Goal: Check status: Check status

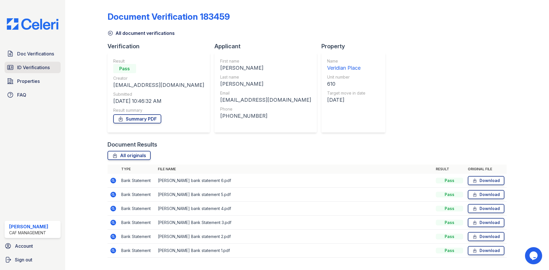
click at [33, 67] on span "ID Verifications" at bounding box center [33, 67] width 33 height 7
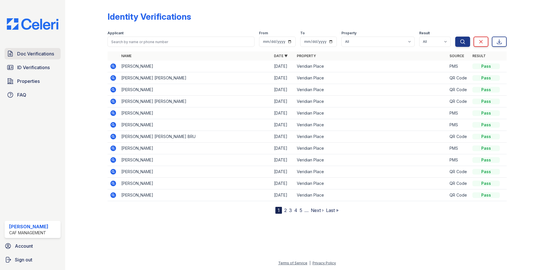
click at [32, 54] on span "Doc Verifications" at bounding box center [35, 53] width 37 height 7
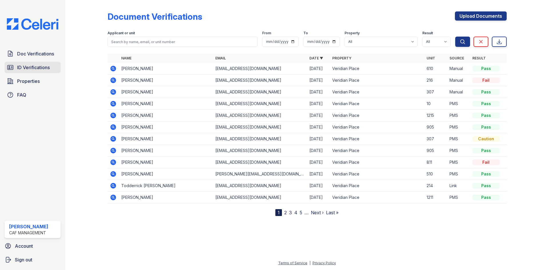
click at [35, 71] on span "ID Verifications" at bounding box center [33, 67] width 33 height 7
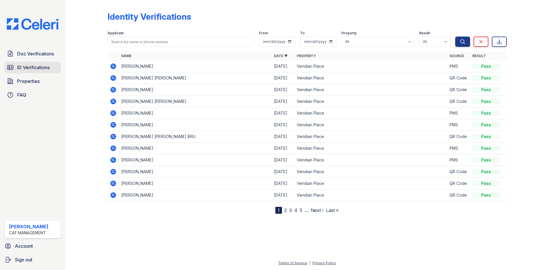
click at [35, 71] on span "ID Verifications" at bounding box center [33, 67] width 33 height 7
click at [31, 54] on span "Doc Verifications" at bounding box center [35, 53] width 37 height 7
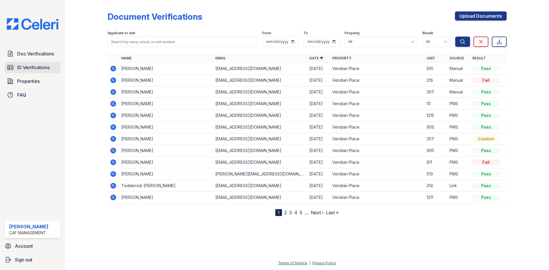
click at [34, 67] on span "ID Verifications" at bounding box center [33, 67] width 33 height 7
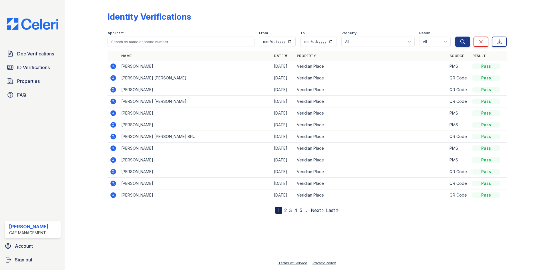
click at [111, 138] on icon at bounding box center [113, 137] width 6 height 6
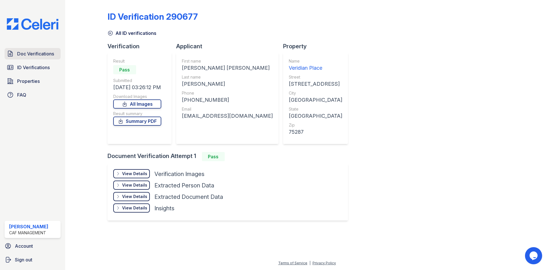
click at [23, 50] on link "Doc Verifications" at bounding box center [33, 53] width 56 height 11
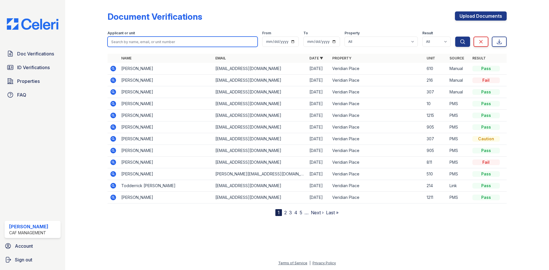
click at [194, 41] on input "search" at bounding box center [183, 42] width 150 height 10
type input "a"
type input "[PERSON_NAME]"
click at [455, 37] on button "Search" at bounding box center [462, 42] width 15 height 10
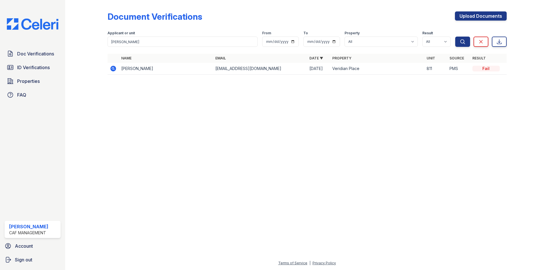
click at [108, 69] on td at bounding box center [113, 69] width 11 height 12
click at [112, 69] on icon at bounding box center [113, 69] width 6 height 6
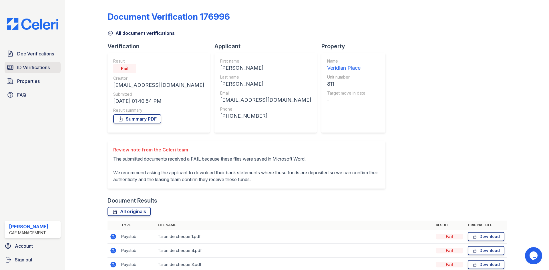
click at [41, 70] on span "ID Verifications" at bounding box center [33, 67] width 33 height 7
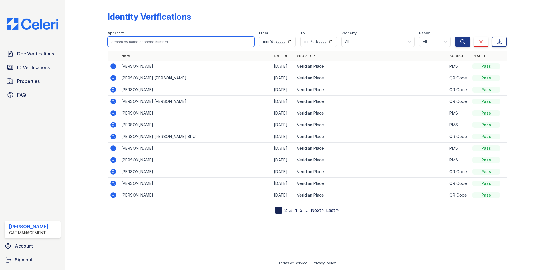
click at [159, 38] on input "search" at bounding box center [181, 42] width 147 height 10
type input "Sandra"
click at [455, 37] on button "Search" at bounding box center [462, 42] width 15 height 10
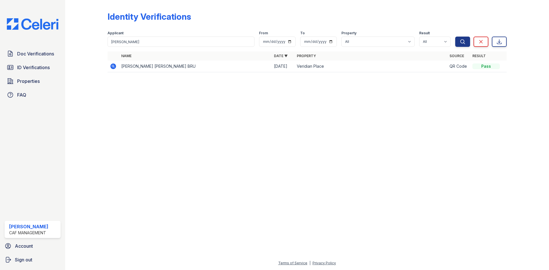
click at [112, 66] on icon at bounding box center [113, 66] width 7 height 7
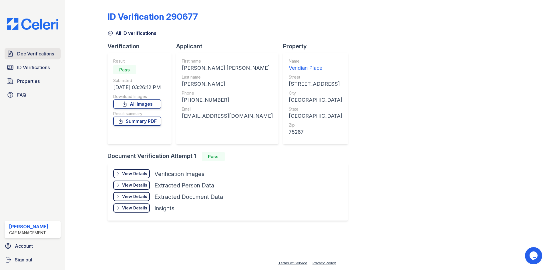
click at [20, 54] on span "Doc Verifications" at bounding box center [35, 53] width 37 height 7
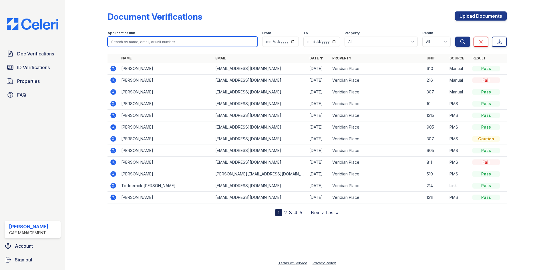
click at [170, 41] on input "search" at bounding box center [183, 42] width 150 height 10
type input "sandra"
click at [455, 37] on button "Search" at bounding box center [462, 42] width 15 height 10
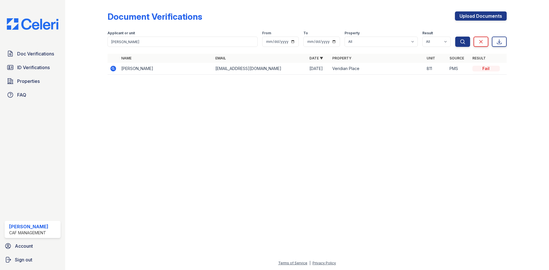
click at [112, 68] on icon at bounding box center [113, 68] width 7 height 7
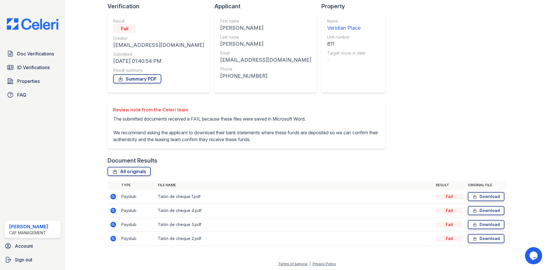
scroll to position [41, 0]
click at [295, 139] on p "The submitted documents received a FAIL because these files were saved in Micro…" at bounding box center [246, 128] width 267 height 27
click at [113, 198] on icon at bounding box center [113, 196] width 6 height 6
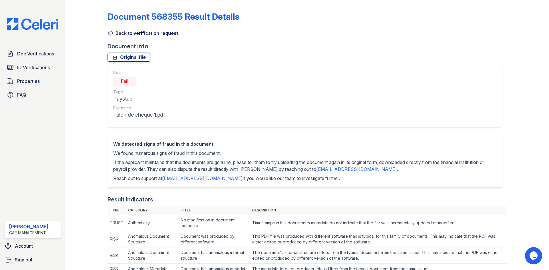
click at [112, 34] on icon at bounding box center [110, 33] width 4 height 4
